Goal: Information Seeking & Learning: Check status

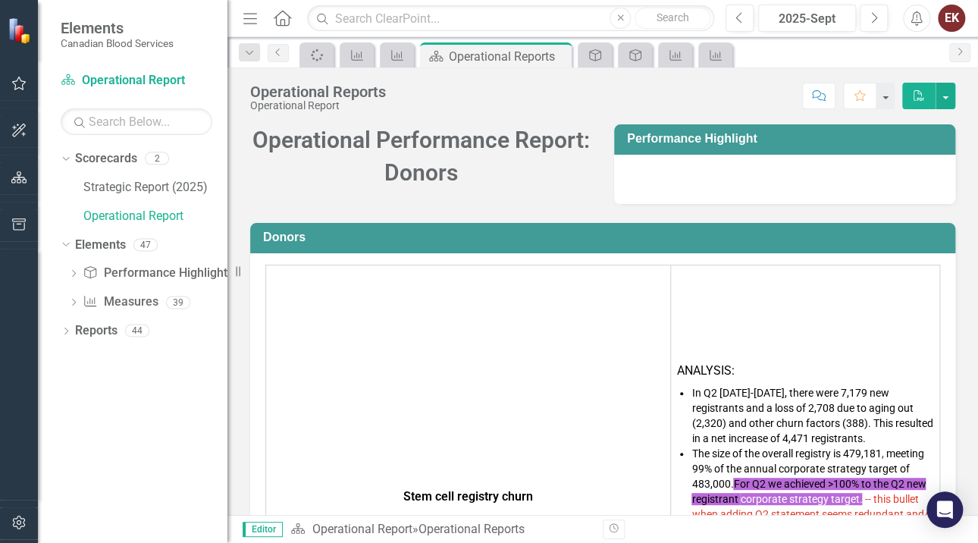
scroll to position [7416, 0]
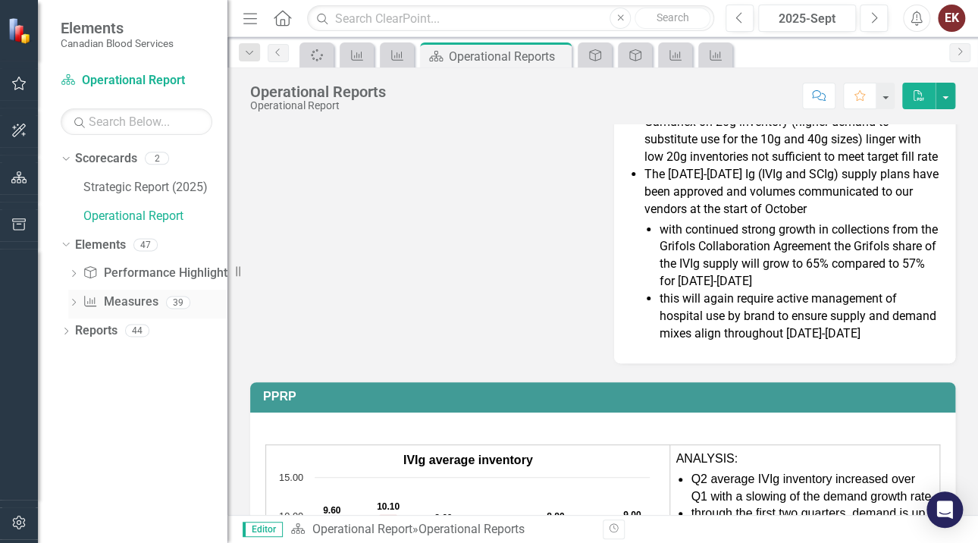
click at [78, 300] on icon "Dropdown" at bounding box center [73, 304] width 11 height 8
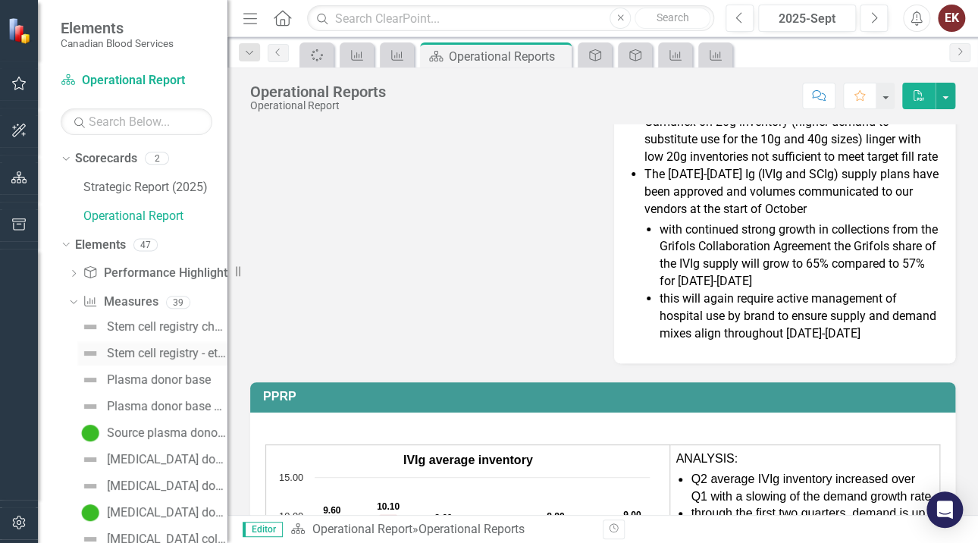
click at [107, 349] on div "Stem cell registry - ethnic diversity" at bounding box center [167, 354] width 121 height 14
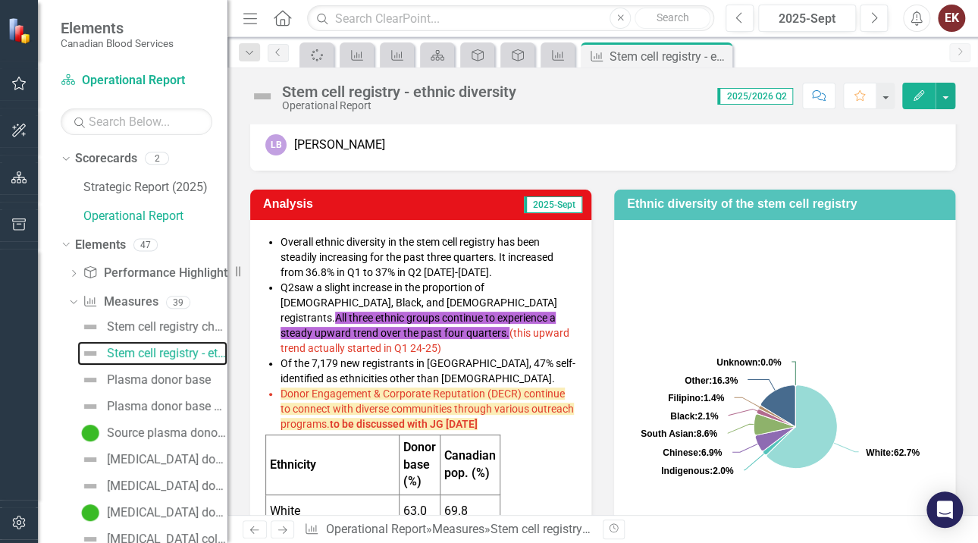
scroll to position [152, 0]
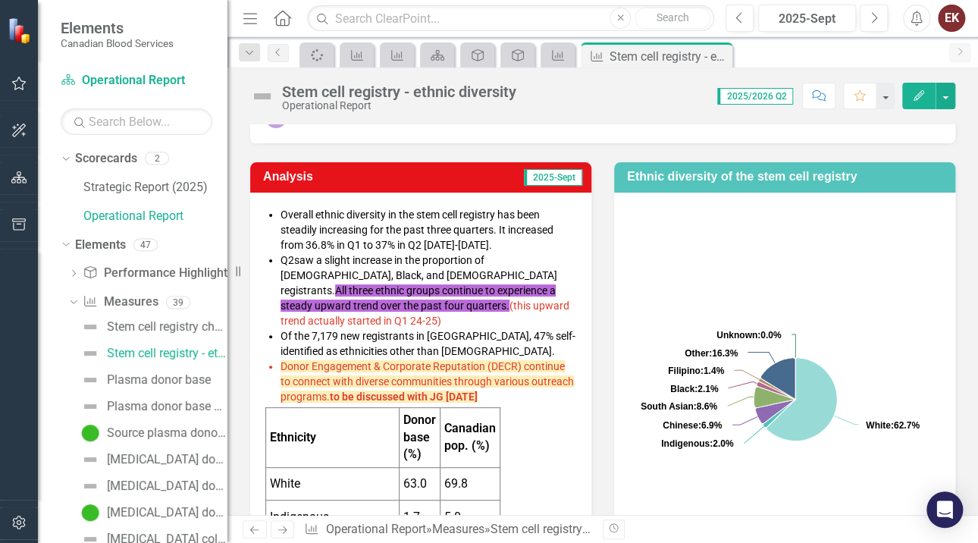
click at [372, 382] on span "Donor Engagement & Corporate Reputation (DECR) continue to connect with diverse…" at bounding box center [427, 381] width 293 height 42
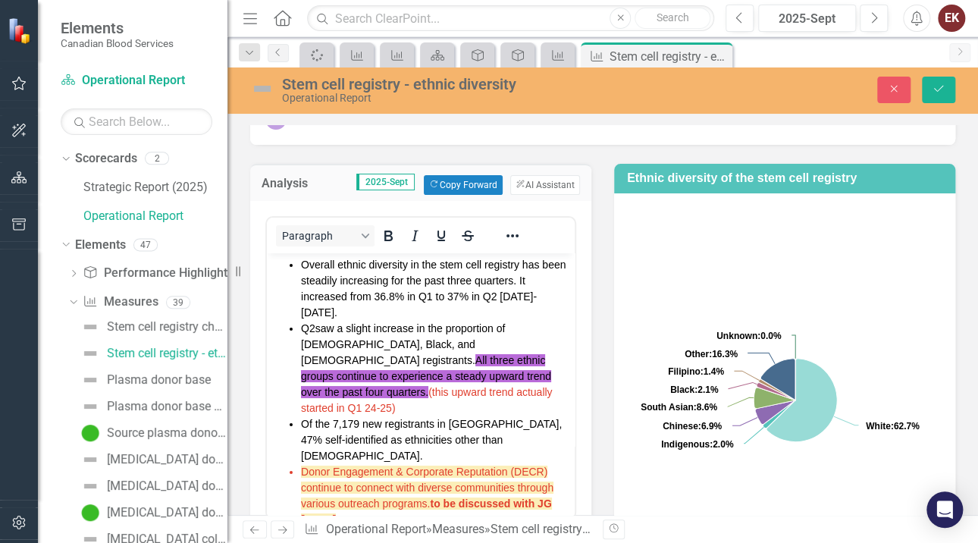
scroll to position [76, 0]
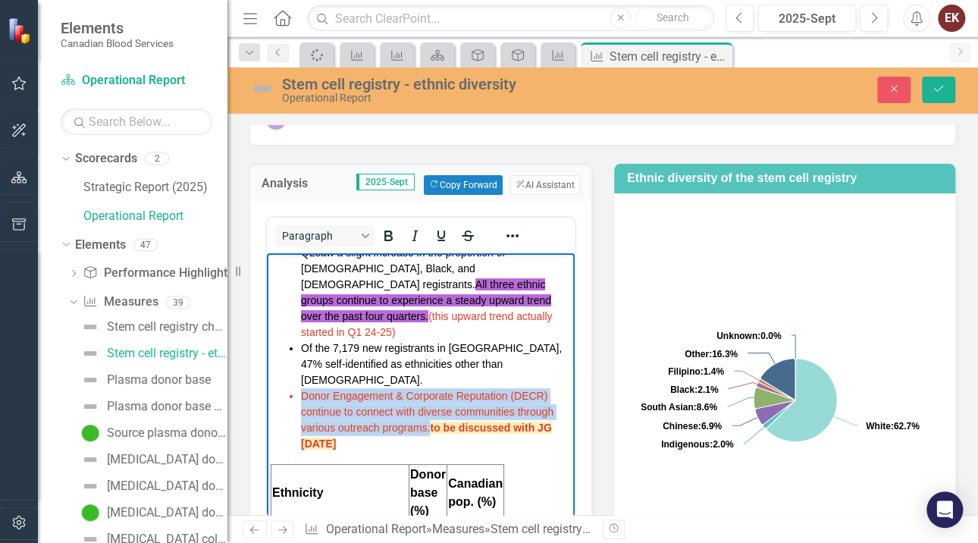
drag, startPoint x: 431, startPoint y: 375, endPoint x: 299, endPoint y: 351, distance: 134.2
click at [299, 351] on ul "Overall ethnic diversity in the stem cell registry has been steadily increasing…" at bounding box center [421, 315] width 300 height 271
copy span "Donor Engagement & Corporate Reputation (DECR) continue to connect with diverse…"
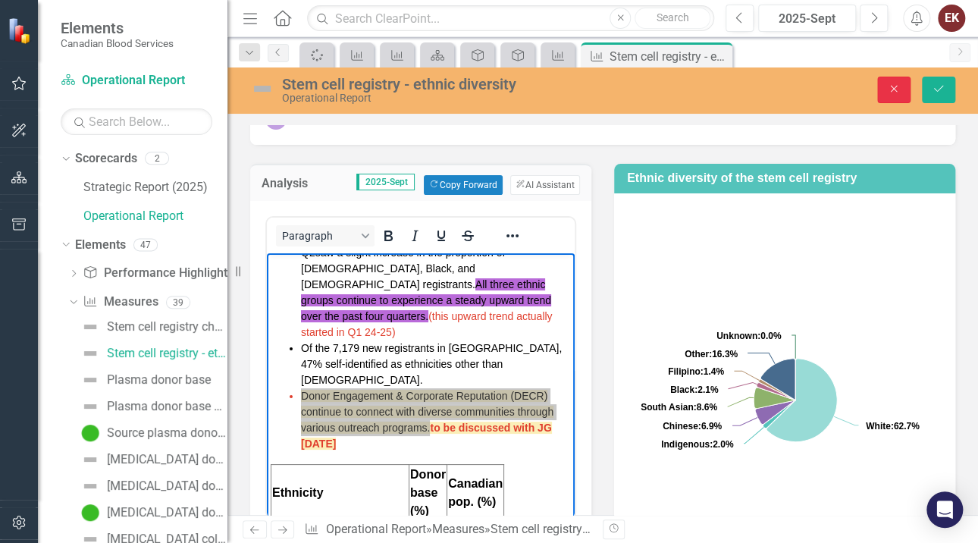
click at [896, 86] on icon "button" at bounding box center [894, 89] width 7 height 7
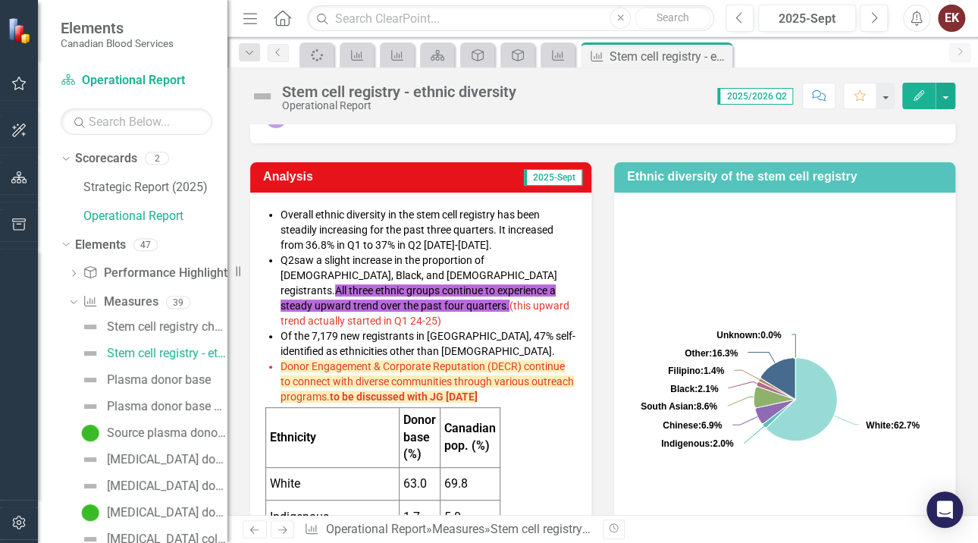
click at [951, 13] on div "EK" at bounding box center [951, 18] width 27 height 27
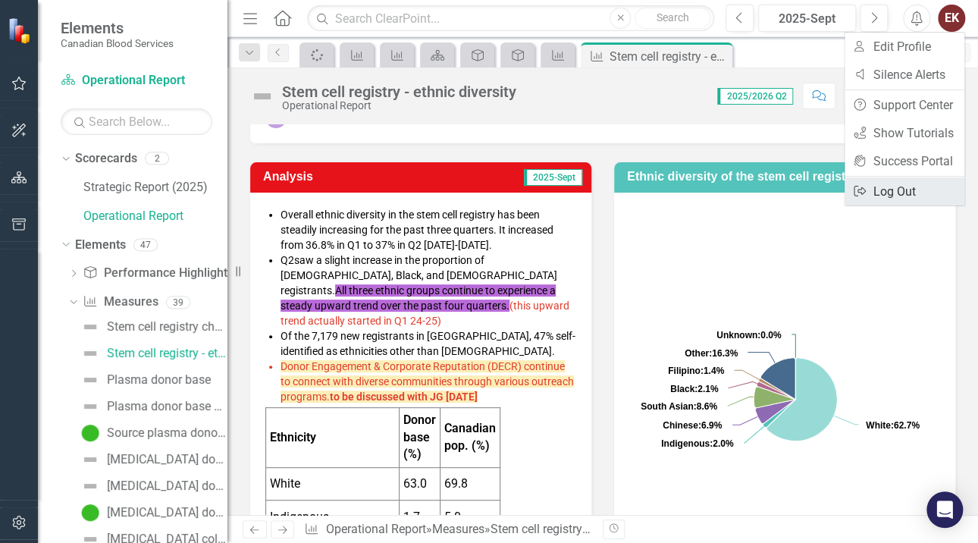
click at [886, 193] on link "Logout Log Out" at bounding box center [905, 191] width 120 height 28
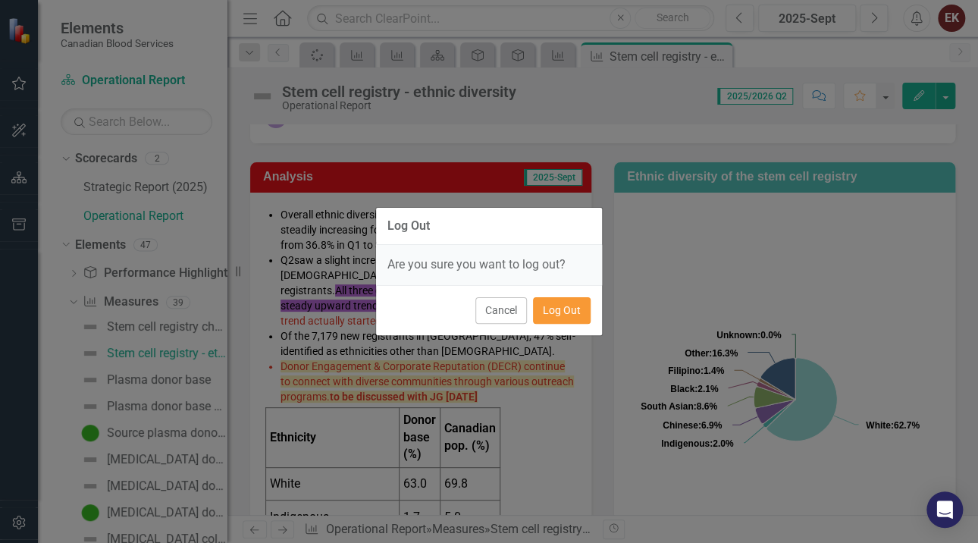
click at [565, 309] on button "Log Out" at bounding box center [562, 310] width 58 height 27
